Goal: Entertainment & Leisure: Consume media (video, audio)

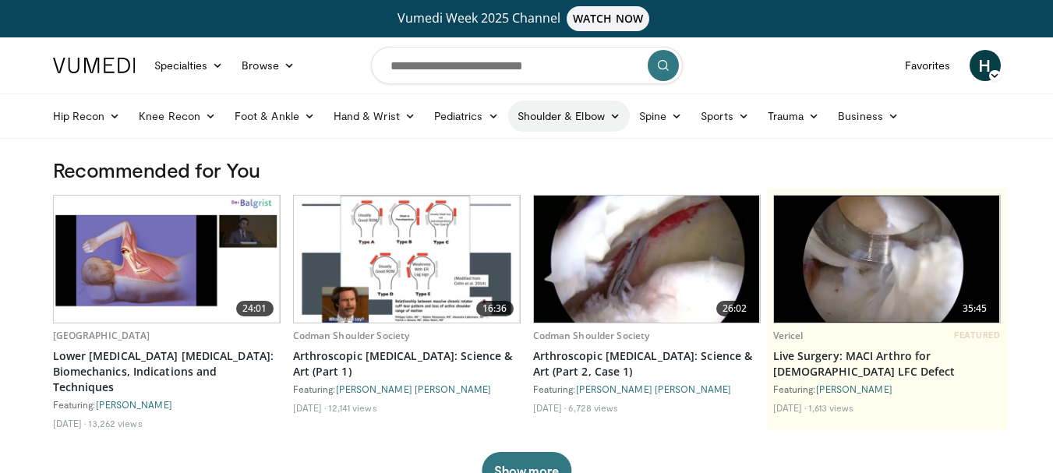
click at [603, 111] on link "Shoulder & Elbow" at bounding box center [569, 116] width 122 height 31
click at [453, 178] on link "Shoulder" at bounding box center [537, 177] width 186 height 25
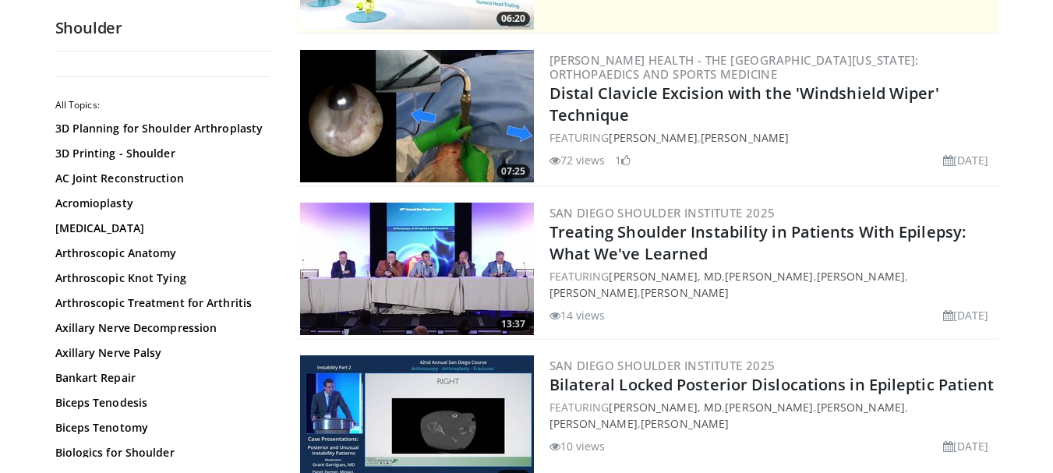
scroll to position [332, 0]
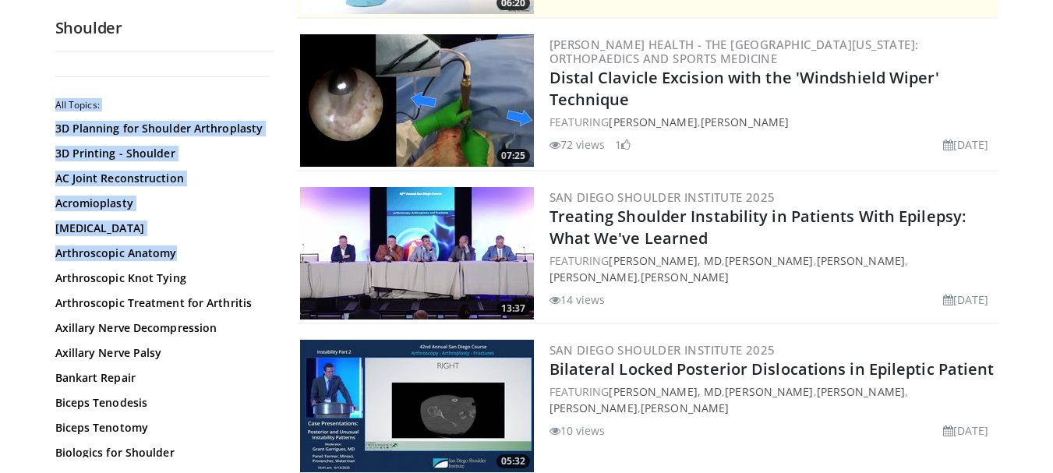
drag, startPoint x: 273, startPoint y: 80, endPoint x: 281, endPoint y: 111, distance: 32.3
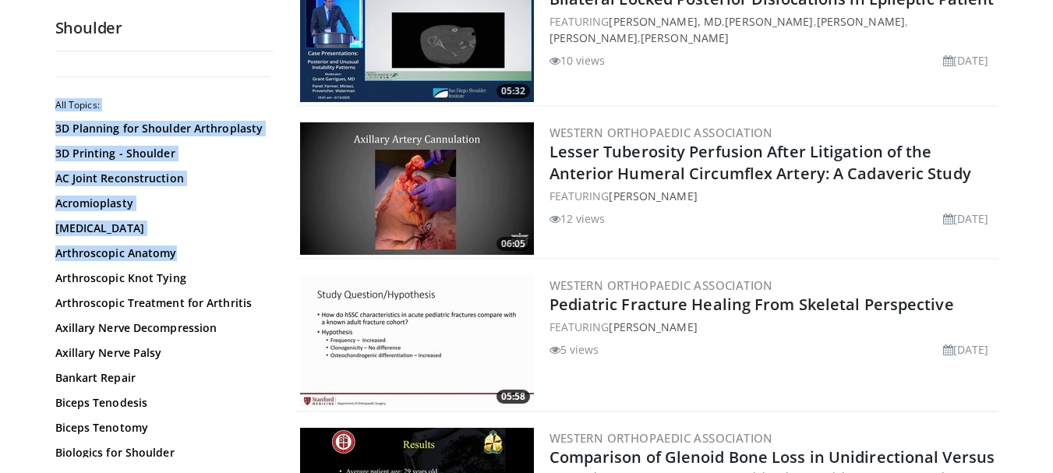
scroll to position [733, 0]
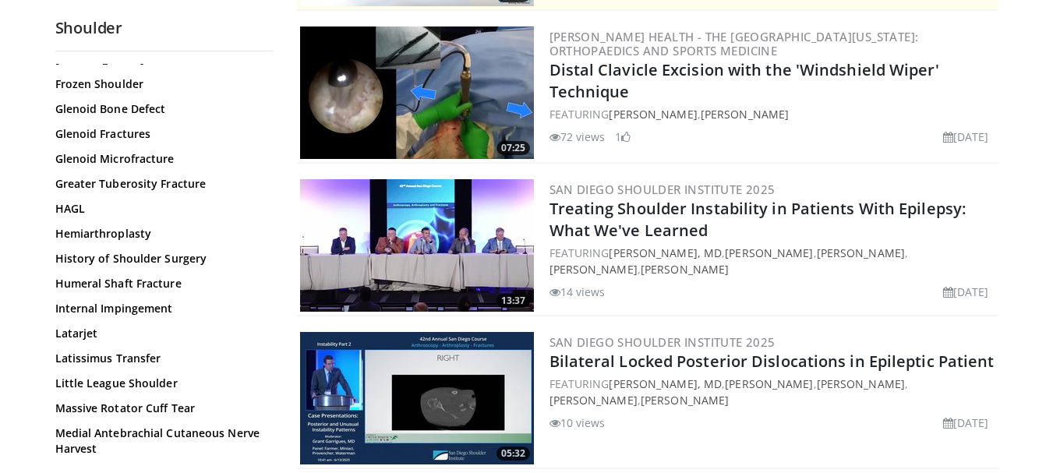
scroll to position [698, 0]
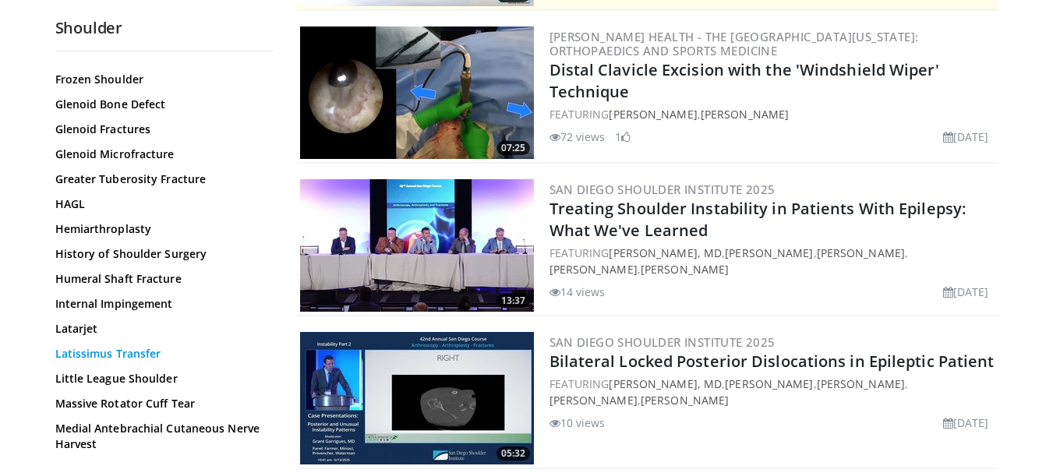
click at [99, 352] on link "Latissimus Transfer" at bounding box center [160, 354] width 210 height 16
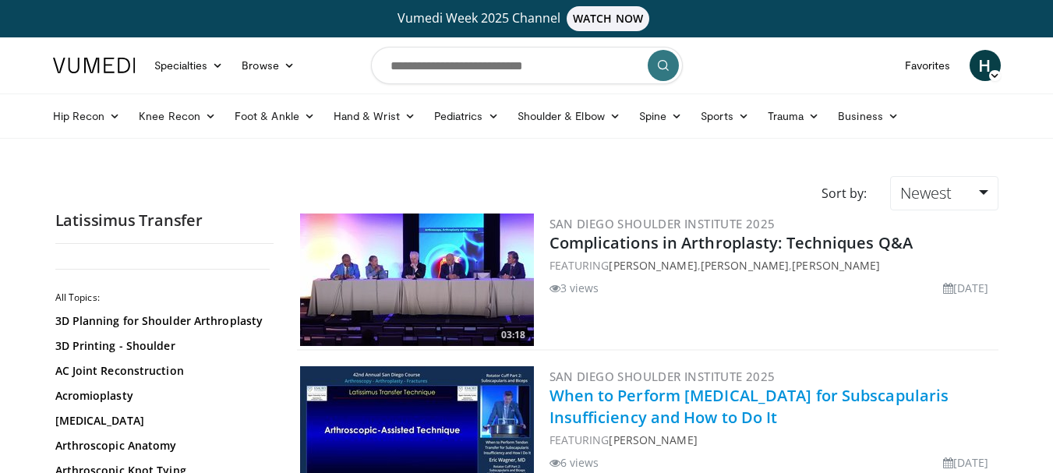
scroll to position [148, 0]
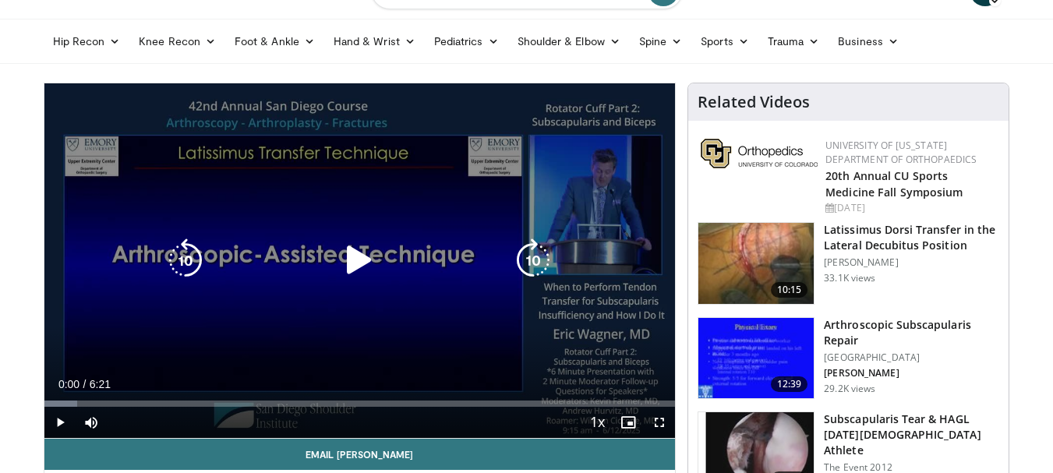
click at [353, 261] on icon "Video Player" at bounding box center [359, 261] width 44 height 44
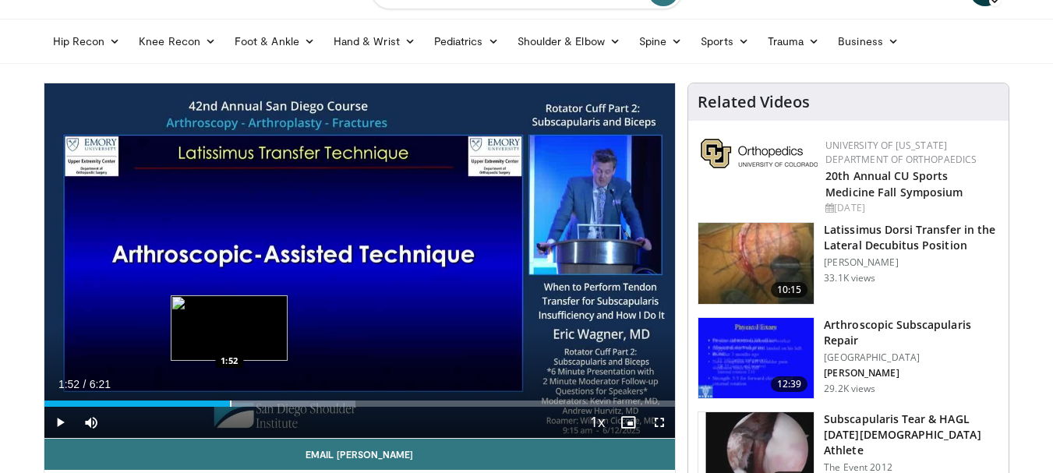
click at [230, 406] on div "Progress Bar" at bounding box center [231, 404] width 2 height 6
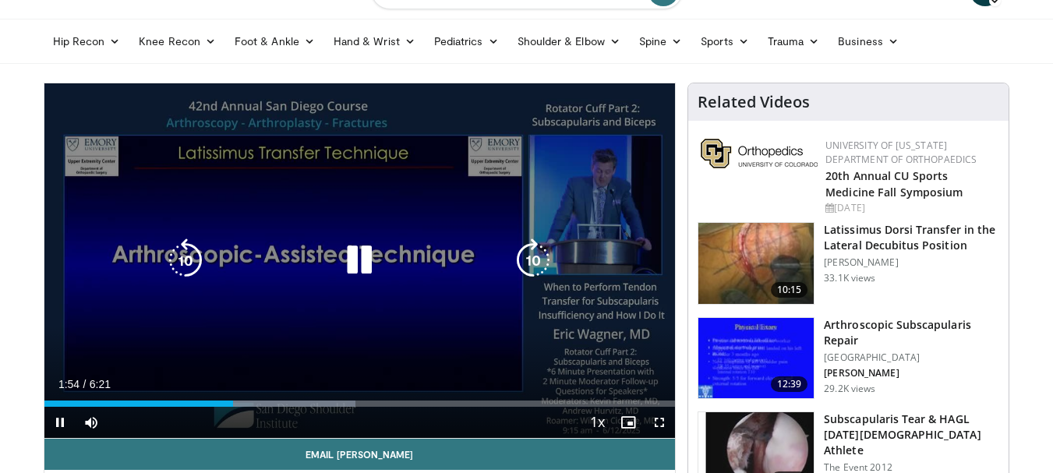
click at [342, 260] on icon "Video Player" at bounding box center [359, 261] width 44 height 44
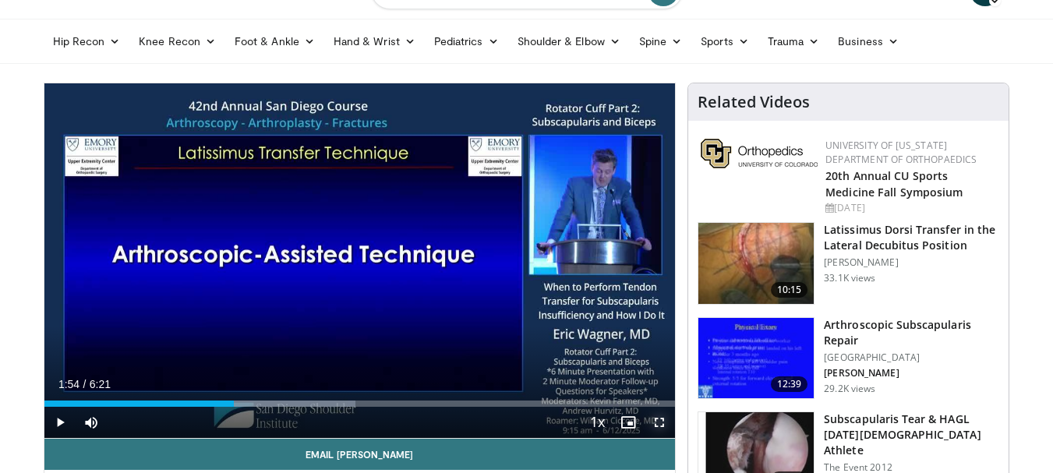
click at [656, 424] on span "Video Player" at bounding box center [659, 422] width 31 height 31
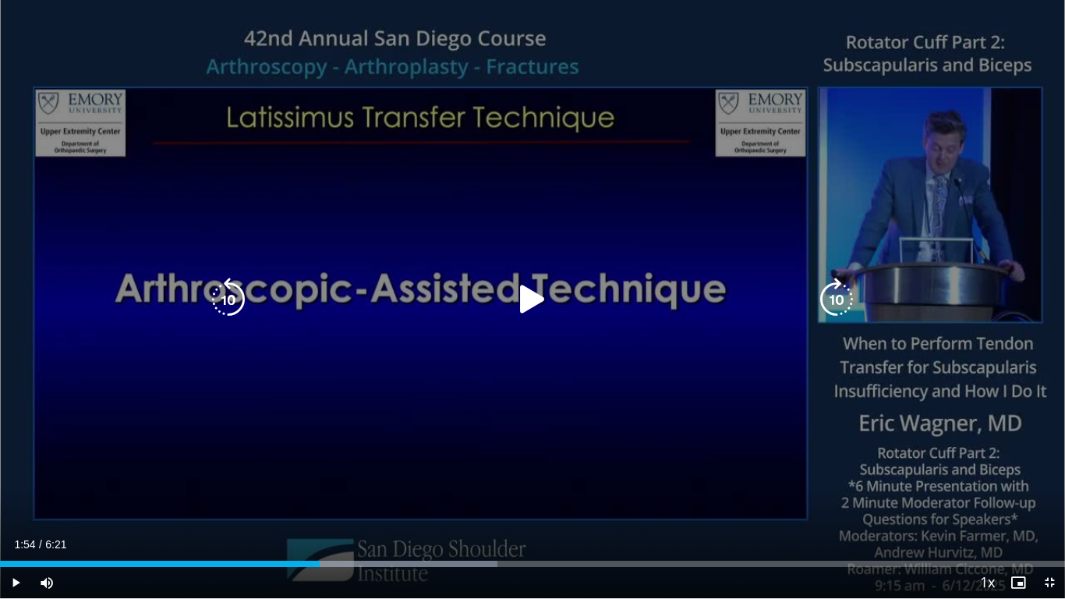
click at [534, 292] on icon "Video Player" at bounding box center [533, 299] width 44 height 44
click at [546, 287] on icon "Video Player" at bounding box center [533, 299] width 44 height 44
click at [542, 283] on icon "Video Player" at bounding box center [533, 299] width 44 height 44
click at [537, 288] on icon "Video Player" at bounding box center [533, 299] width 44 height 44
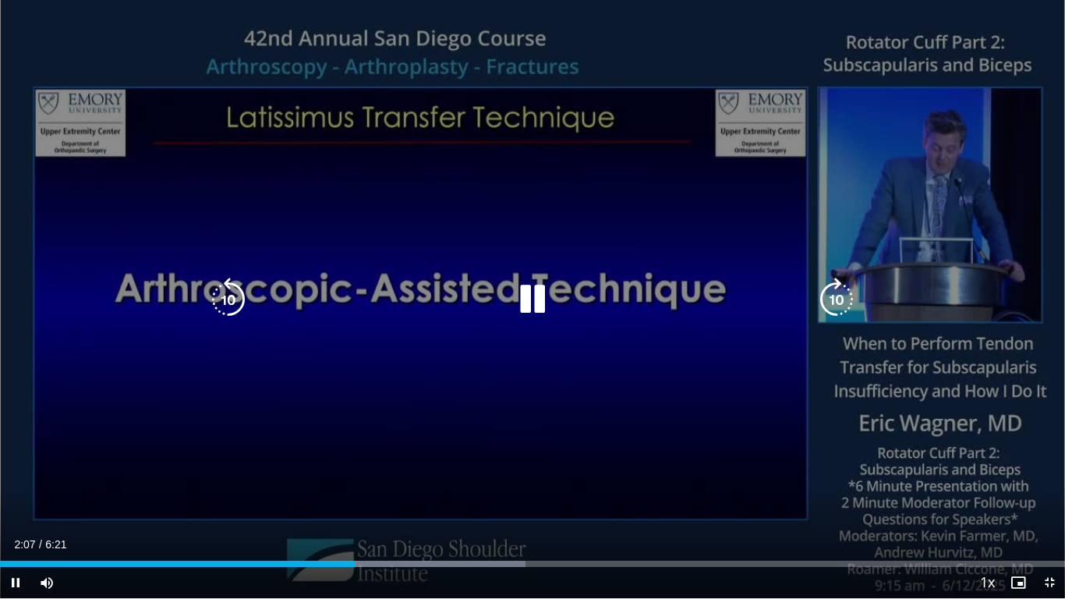
click at [523, 297] on icon "Video Player" at bounding box center [533, 299] width 44 height 44
click at [529, 301] on icon "Video Player" at bounding box center [533, 299] width 44 height 44
click at [531, 299] on icon "Video Player" at bounding box center [533, 299] width 44 height 44
click at [538, 299] on icon "Video Player" at bounding box center [533, 299] width 44 height 44
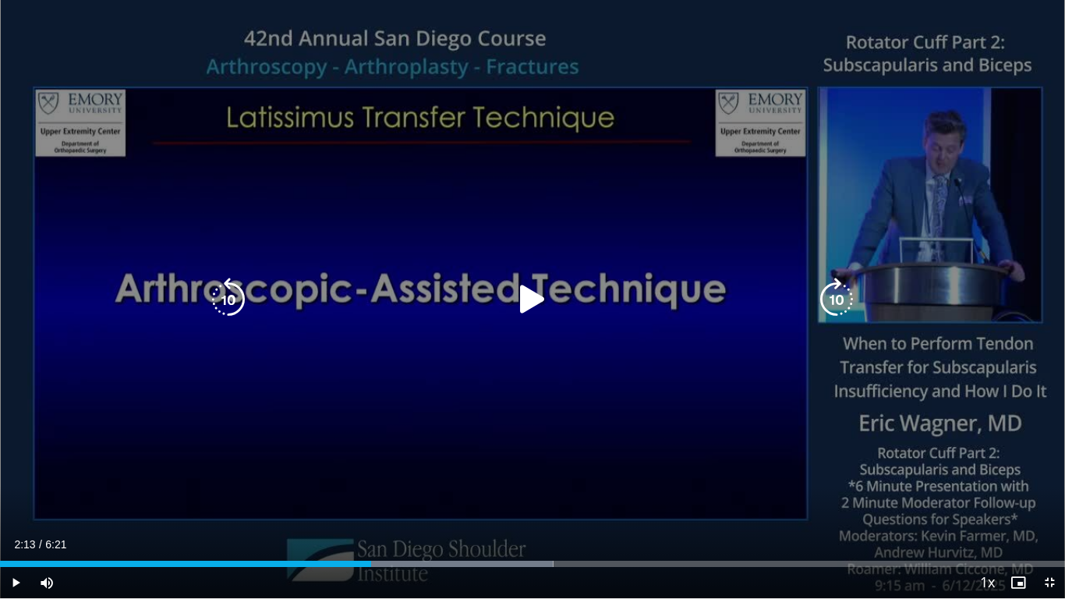
click at [529, 299] on icon "Video Player" at bounding box center [533, 299] width 44 height 44
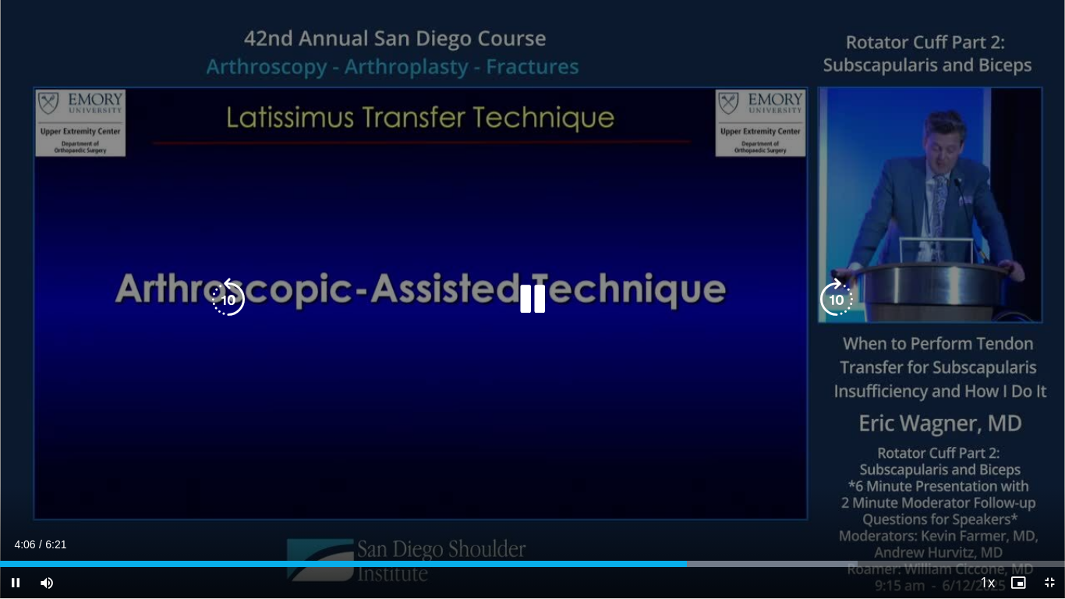
click at [543, 299] on icon "Video Player" at bounding box center [533, 299] width 44 height 44
click at [535, 301] on icon "Video Player" at bounding box center [533, 299] width 44 height 44
click at [536, 292] on icon "Video Player" at bounding box center [533, 299] width 44 height 44
click at [538, 309] on icon "Video Player" at bounding box center [533, 299] width 44 height 44
